Goal: Information Seeking & Learning: Learn about a topic

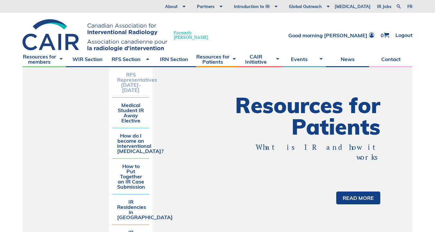
click at [130, 83] on link "RFS Representatives [DATE]-[DATE]" at bounding box center [130, 82] width 37 height 30
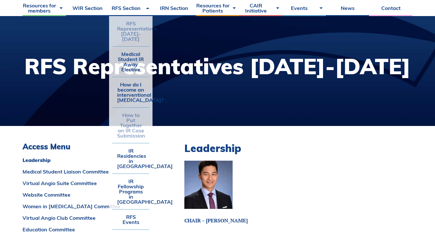
scroll to position [63, 0]
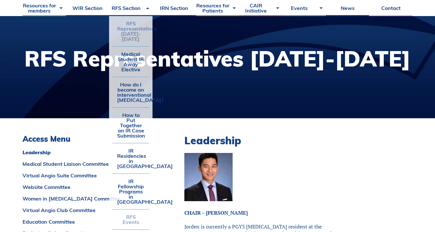
click at [132, 210] on link "RFS Events" at bounding box center [130, 220] width 37 height 20
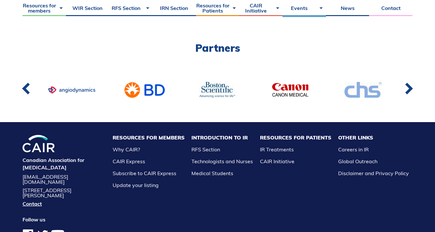
scroll to position [386, 0]
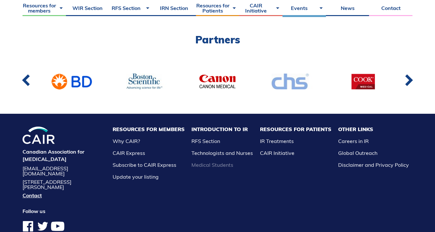
click at [227, 165] on link "Medical Students" at bounding box center [212, 165] width 42 height 6
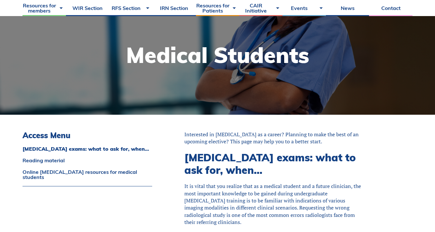
scroll to position [116, 0]
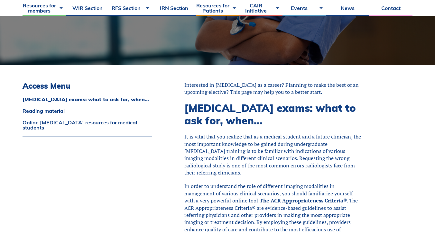
click at [300, 165] on p "It is vital that you realize that as a medical student and a future clinician, …" at bounding box center [274, 154] width 180 height 43
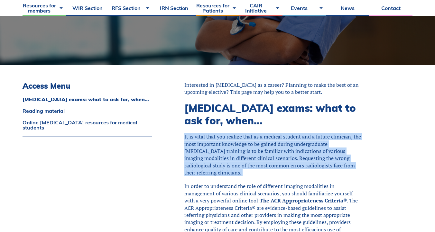
click at [300, 165] on p "It is vital that you realize that as a medical student and a future clinician, …" at bounding box center [274, 154] width 180 height 43
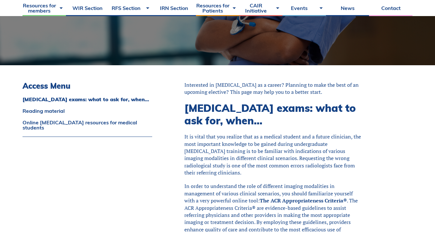
click at [300, 165] on p "It is vital that you realize that as a medical student and a future clinician, …" at bounding box center [274, 154] width 180 height 43
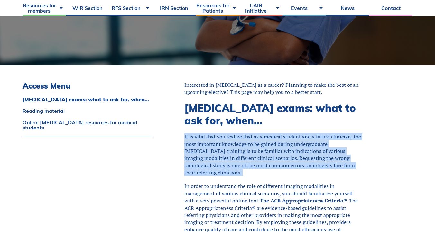
click at [300, 165] on p "It is vital that you realize that as a medical student and a future clinician, …" at bounding box center [274, 154] width 180 height 43
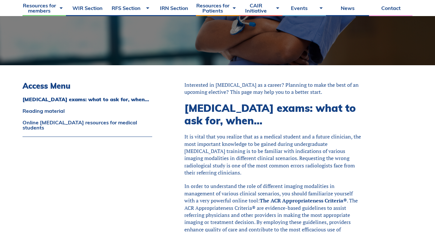
click at [300, 165] on p "It is vital that you realize that as a medical student and a future clinician, …" at bounding box center [274, 154] width 180 height 43
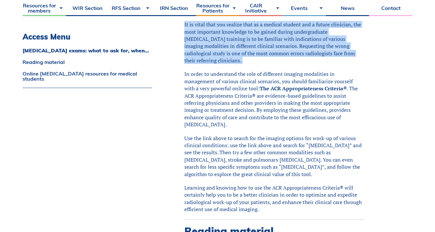
scroll to position [271, 0]
